Goal: Find specific page/section: Find specific page/section

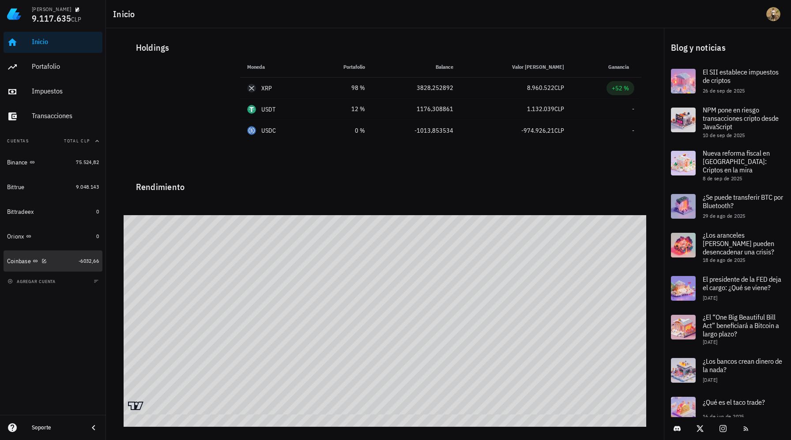
click at [57, 258] on div "Coinbase" at bounding box center [41, 261] width 68 height 8
